Goal: Transaction & Acquisition: Obtain resource

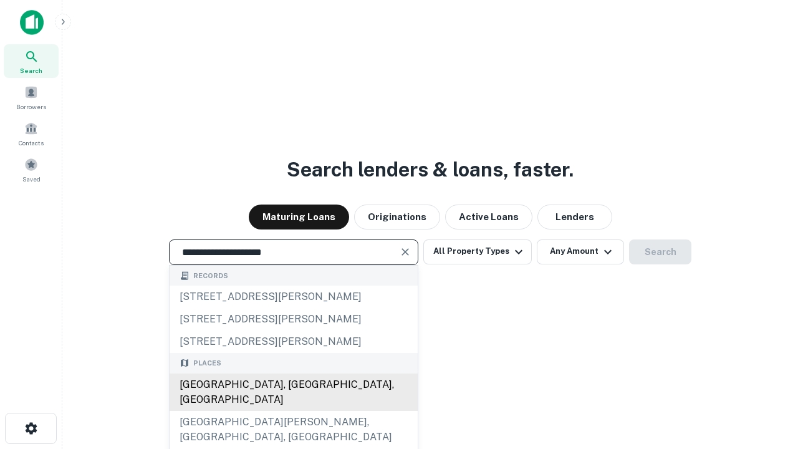
click at [293, 411] on div "Santa Monica, CA, USA" at bounding box center [293, 391] width 248 height 37
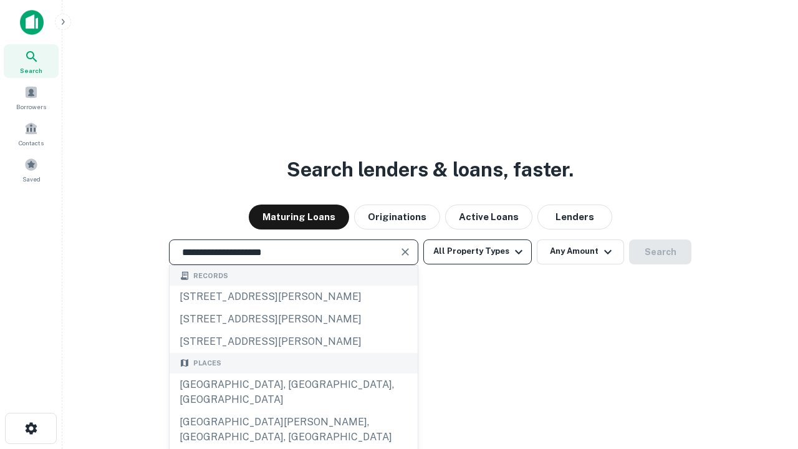
click at [477, 251] on button "All Property Types" at bounding box center [477, 251] width 108 height 25
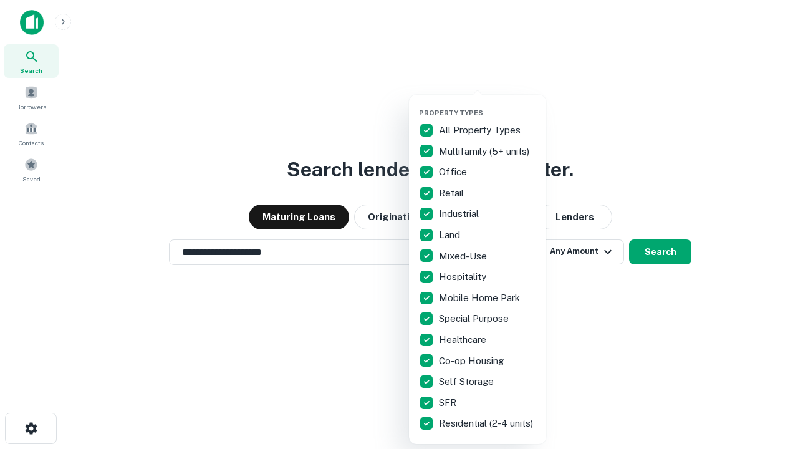
type input "**********"
click at [487, 105] on button "button" at bounding box center [487, 105] width 137 height 1
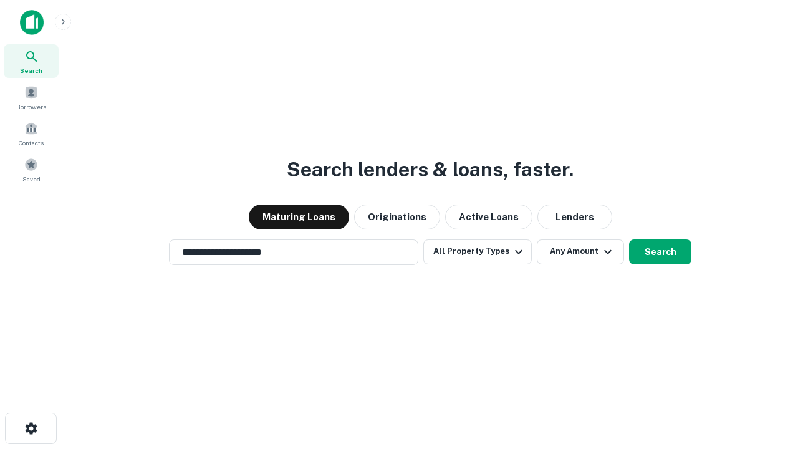
scroll to position [19, 0]
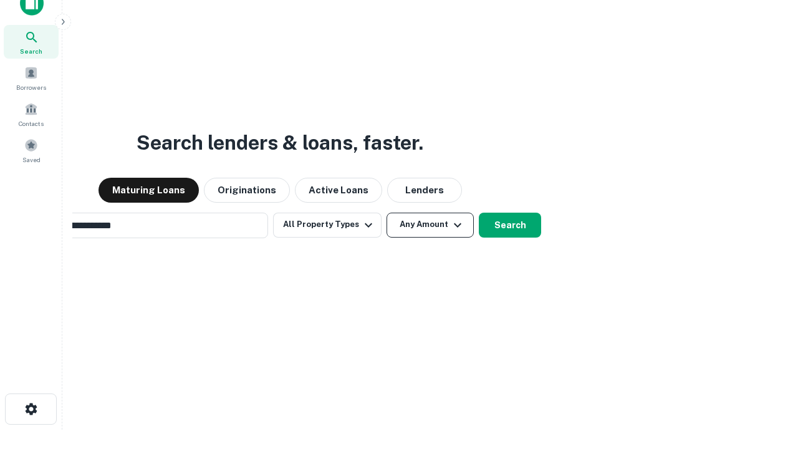
click at [386, 212] on button "Any Amount" at bounding box center [429, 224] width 87 height 25
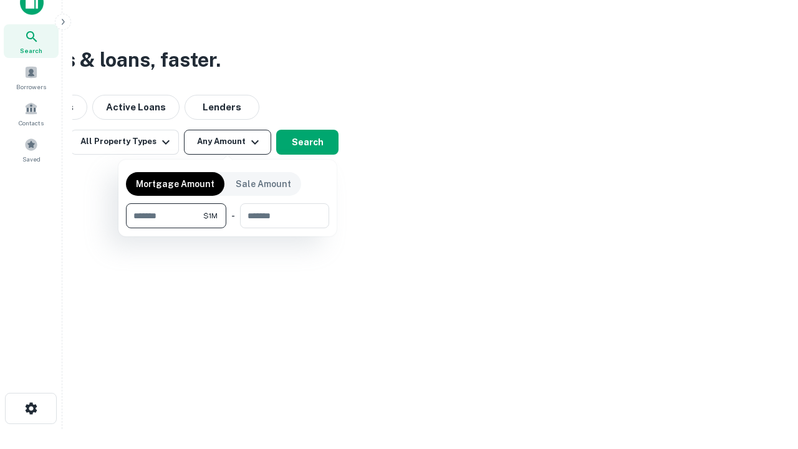
type input "*******"
click at [227, 228] on button "button" at bounding box center [227, 228] width 203 height 1
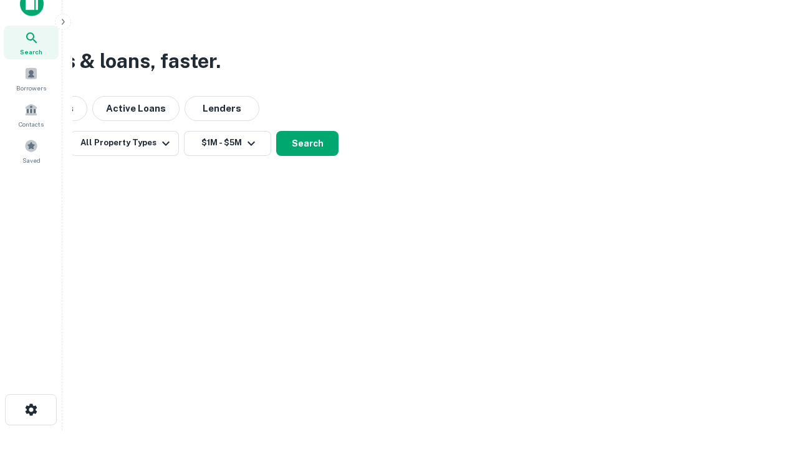
scroll to position [7, 230]
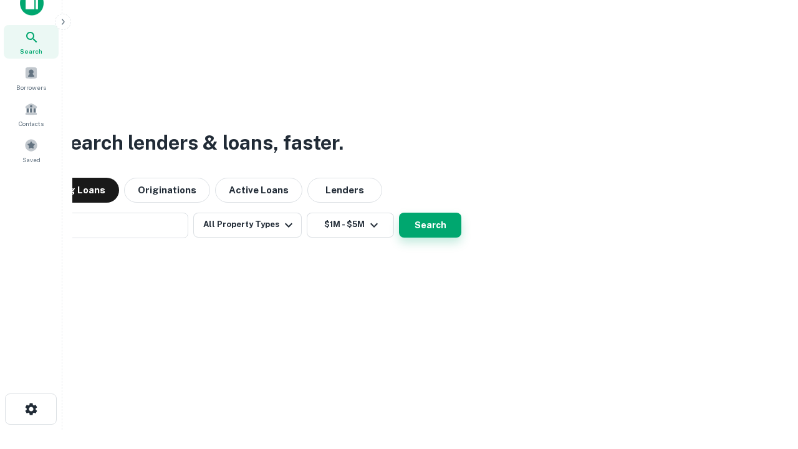
click at [399, 212] on button "Search" at bounding box center [430, 224] width 62 height 25
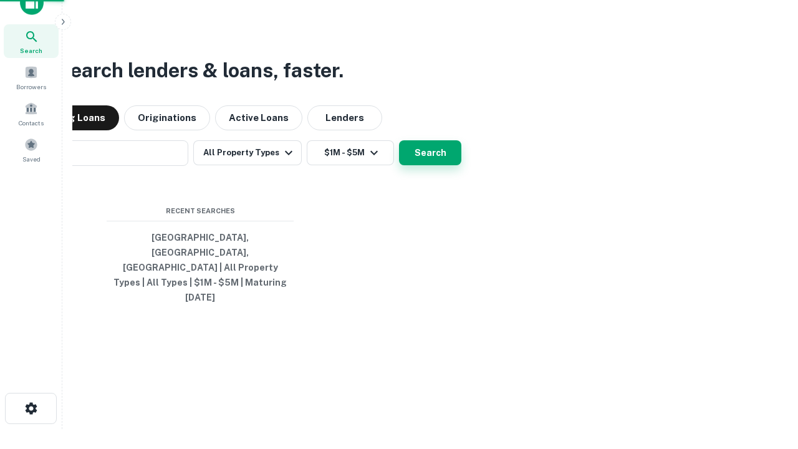
scroll to position [33, 353]
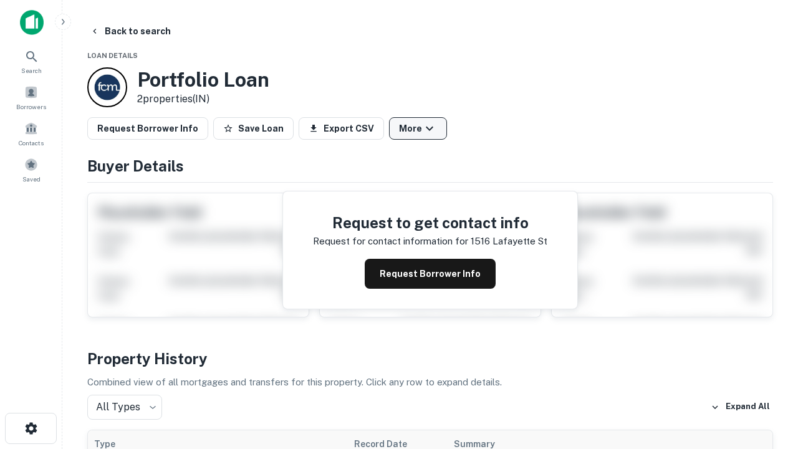
click at [418, 128] on button "More" at bounding box center [418, 128] width 58 height 22
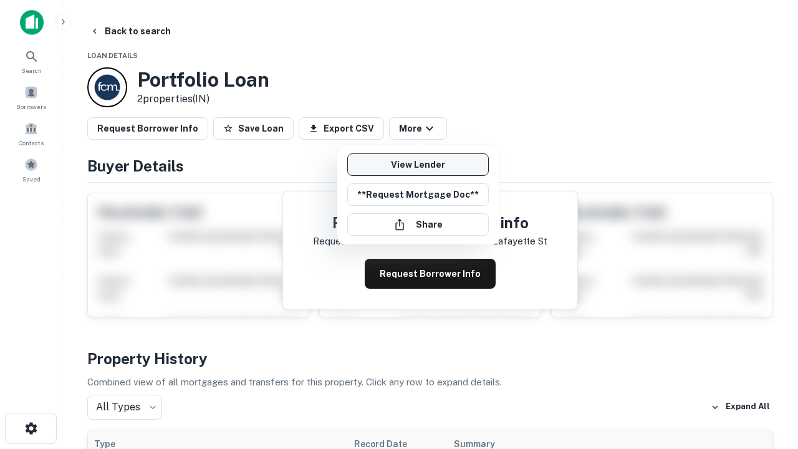
click at [418, 165] on link "View Lender" at bounding box center [417, 164] width 141 height 22
